Goal: Task Accomplishment & Management: Complete application form

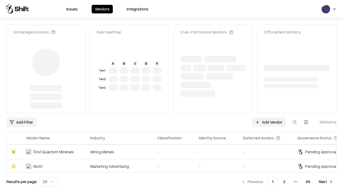
click at [269, 117] on link "Add Vendor" at bounding box center [268, 122] width 33 height 10
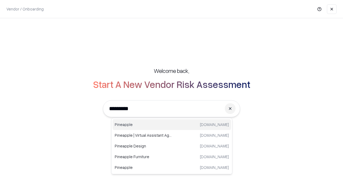
click at [172, 124] on div "Pineapple [DOMAIN_NAME]" at bounding box center [171, 124] width 118 height 11
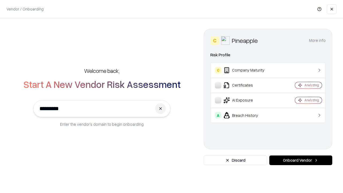
type input "*********"
click at [300, 160] on button "Onboard Vendor" at bounding box center [300, 160] width 63 height 10
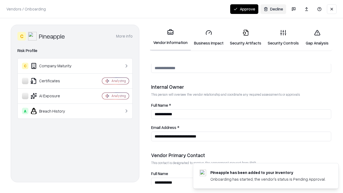
scroll to position [277, 0]
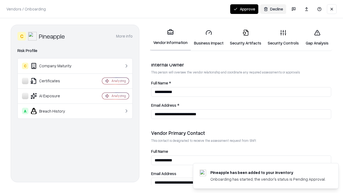
click at [245, 37] on link "Security Artifacts" at bounding box center [246, 37] width 38 height 25
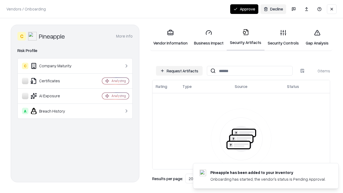
click at [179, 71] on button "Request Artifacts" at bounding box center [179, 71] width 47 height 10
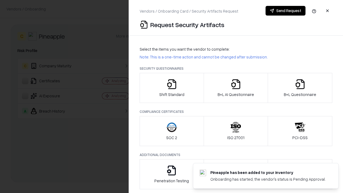
click at [300, 88] on icon "button" at bounding box center [300, 84] width 11 height 11
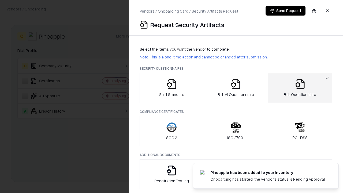
click at [235, 88] on icon "button" at bounding box center [235, 84] width 11 height 11
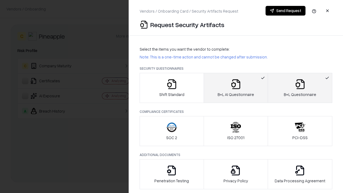
click at [285, 11] on button "Send Request" at bounding box center [285, 11] width 40 height 10
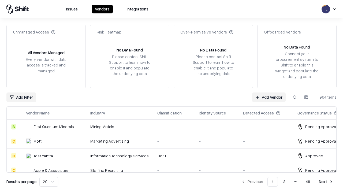
click at [295, 97] on button at bounding box center [295, 97] width 10 height 10
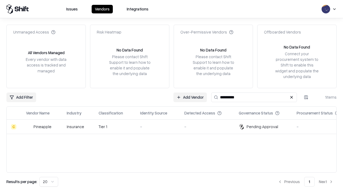
type input "*********"
click at [175, 126] on div "-" at bounding box center [158, 127] width 36 height 6
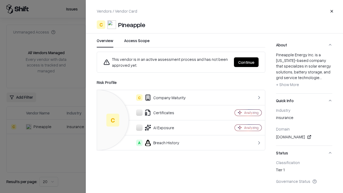
click at [246, 62] on button "Continue" at bounding box center [246, 62] width 25 height 10
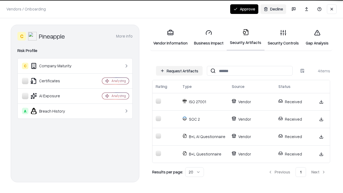
click at [244, 9] on button "Approve" at bounding box center [244, 9] width 28 height 10
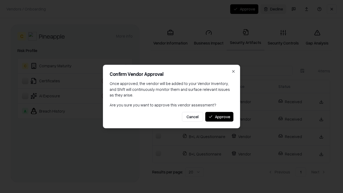
click at [219, 116] on button "Approve" at bounding box center [219, 117] width 28 height 10
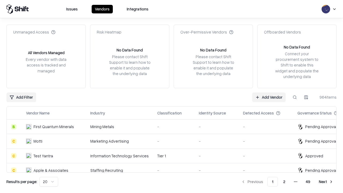
type input "*********"
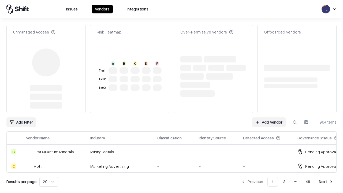
click at [269, 117] on link "Add Vendor" at bounding box center [268, 122] width 33 height 10
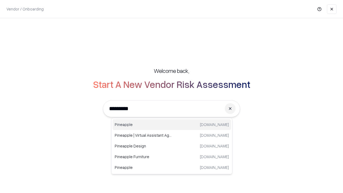
click at [172, 124] on div "Pineapple [DOMAIN_NAME]" at bounding box center [171, 124] width 118 height 11
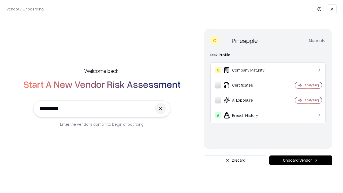
type input "*********"
click at [300, 160] on button "Onboard Vendor" at bounding box center [300, 160] width 63 height 10
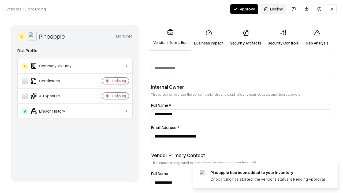
scroll to position [277, 0]
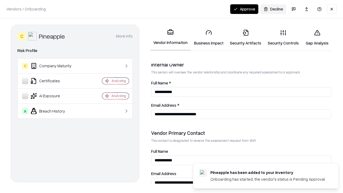
click at [244, 9] on button "Approve" at bounding box center [244, 9] width 28 height 10
